Goal: Navigation & Orientation: Understand site structure

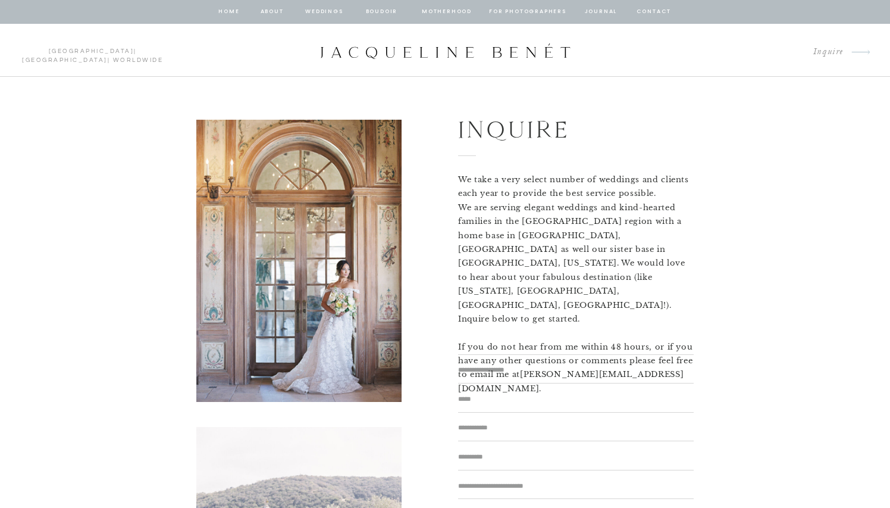
click at [517, 203] on p "We take a very select number of weddings and clients each year to provide the b…" at bounding box center [576, 255] width 236 height 164
click at [419, 52] on div at bounding box center [445, 51] width 254 height 16
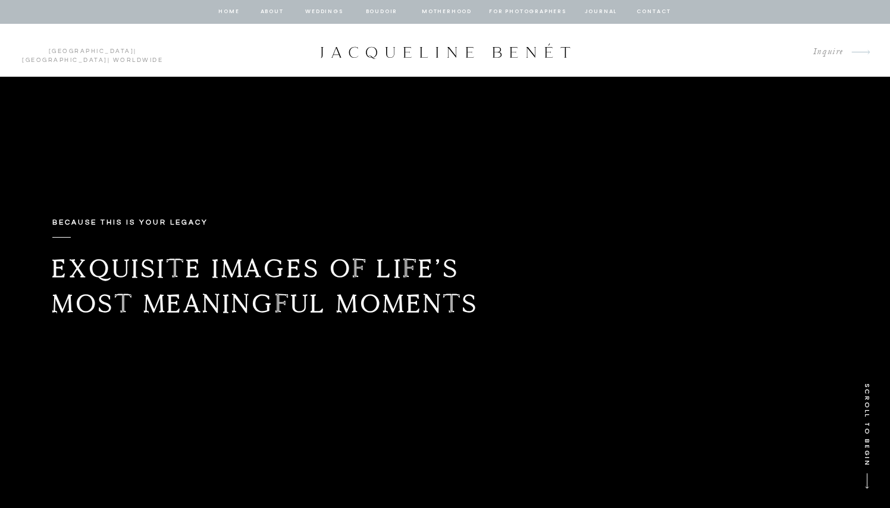
click at [540, 8] on nav "for photographers" at bounding box center [527, 12] width 77 height 11
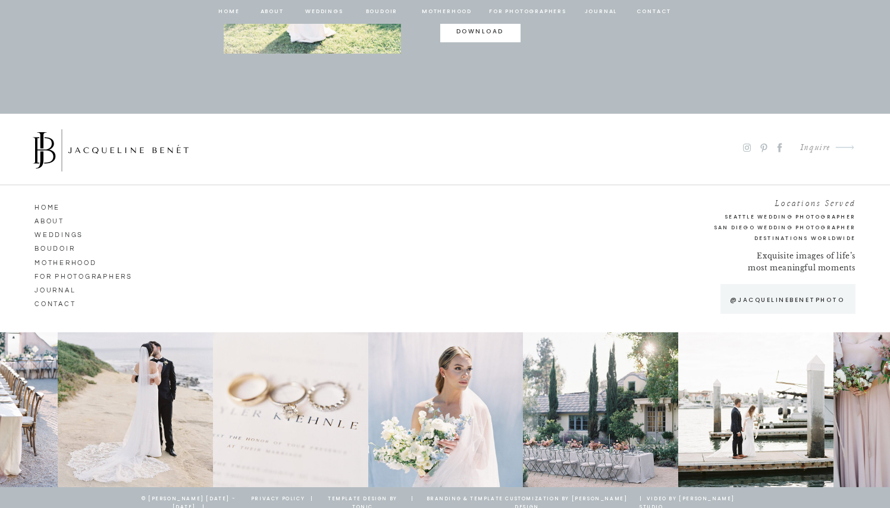
scroll to position [2633, 0]
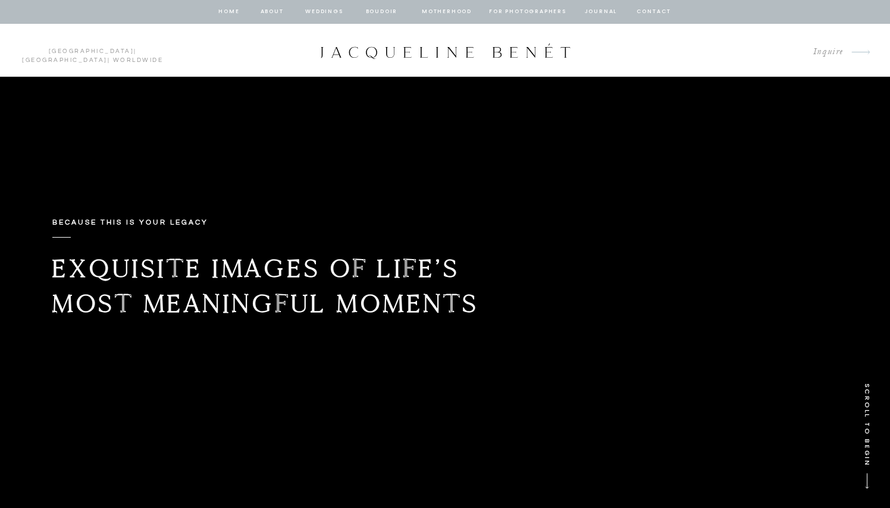
click at [863, 412] on p "SCROLL TO BEGIN" at bounding box center [866, 433] width 14 height 101
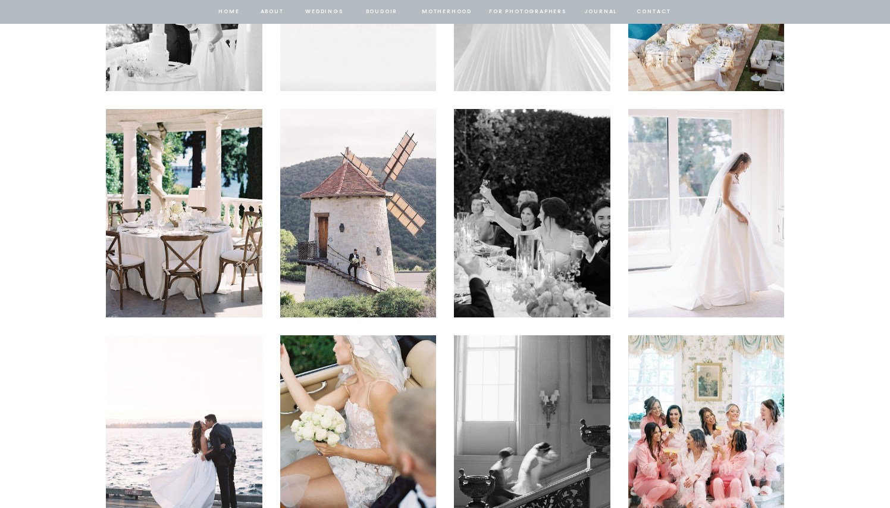
scroll to position [2967, 0]
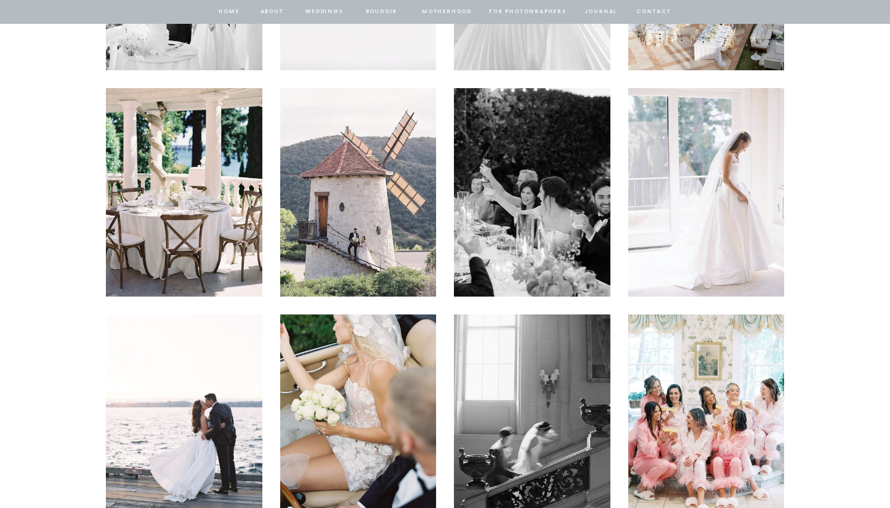
click at [681, 349] on img at bounding box center [706, 418] width 156 height 208
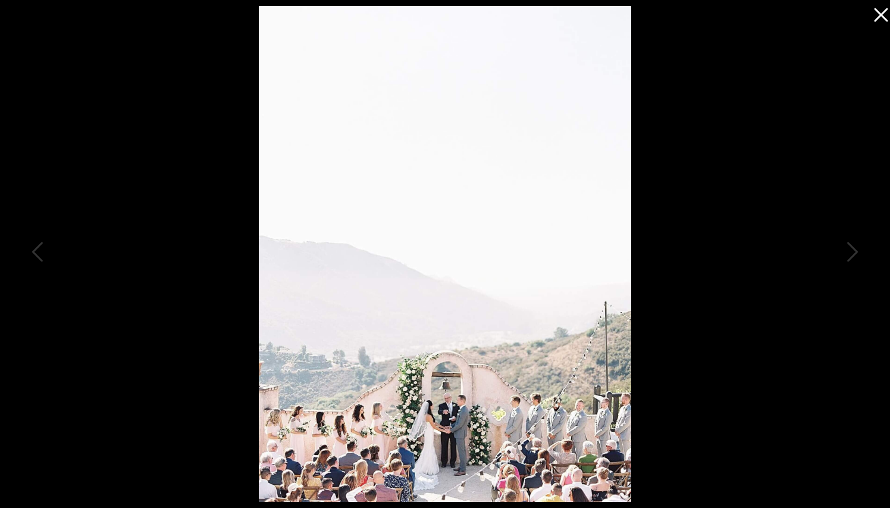
click at [887, 15] on icon at bounding box center [878, 12] width 24 height 24
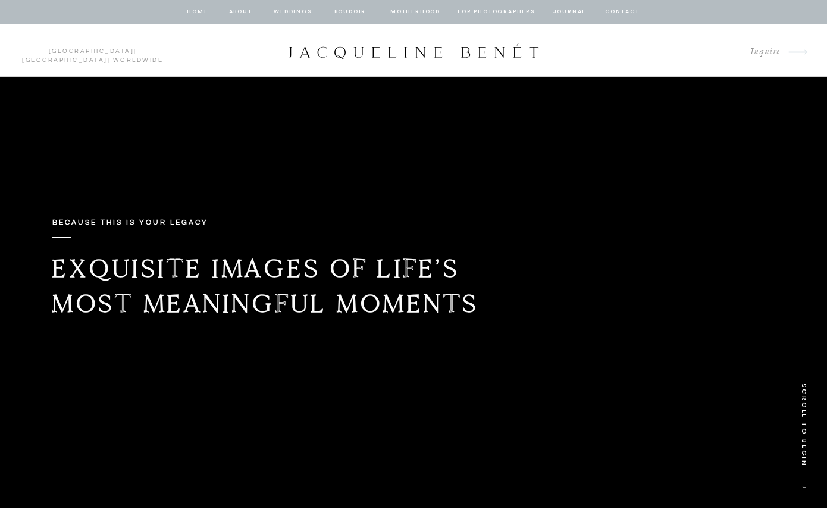
scroll to position [0, 0]
